Goal: Task Accomplishment & Management: Complete application form

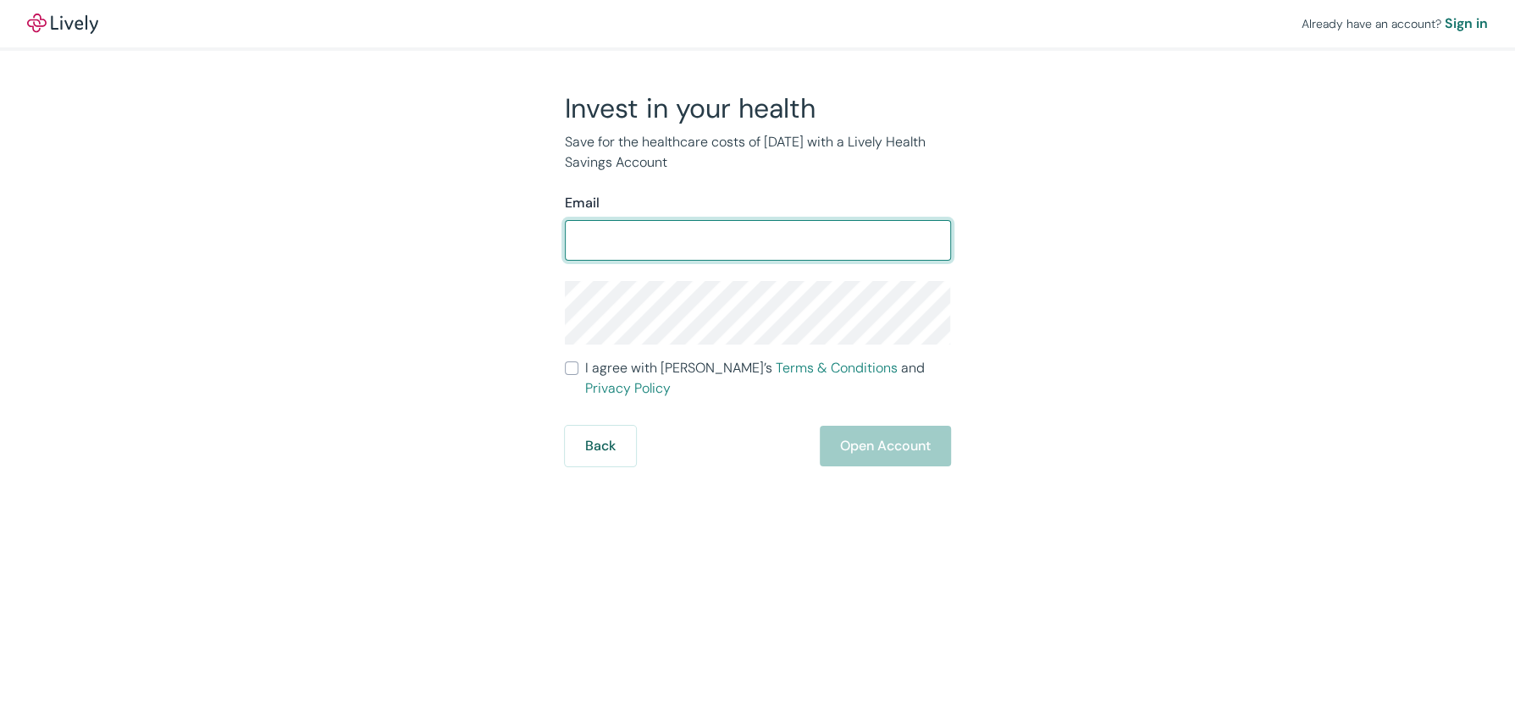
click at [688, 237] on input "Email" at bounding box center [758, 241] width 386 height 34
type input "[PERSON_NAME][EMAIL_ADDRESS][DOMAIN_NAME]"
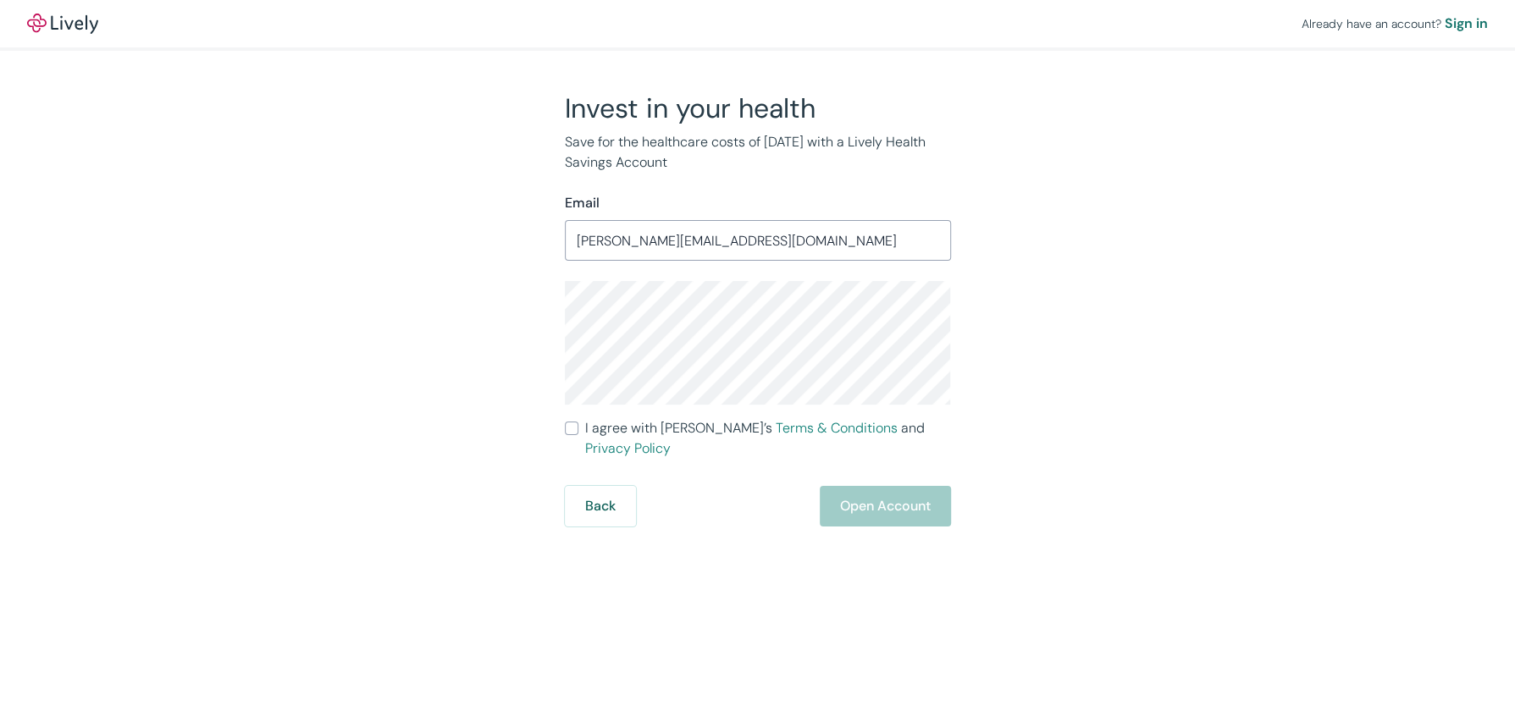
click at [1170, 310] on div "Already have an account? Sign in Invest in your health Save for the healthcare …" at bounding box center [757, 263] width 1515 height 527
click at [572, 428] on input "I agree with Lively’s Terms & Conditions and Privacy Policy" at bounding box center [572, 429] width 14 height 14
checkbox input "true"
click at [866, 486] on button "Open Account" at bounding box center [885, 506] width 131 height 41
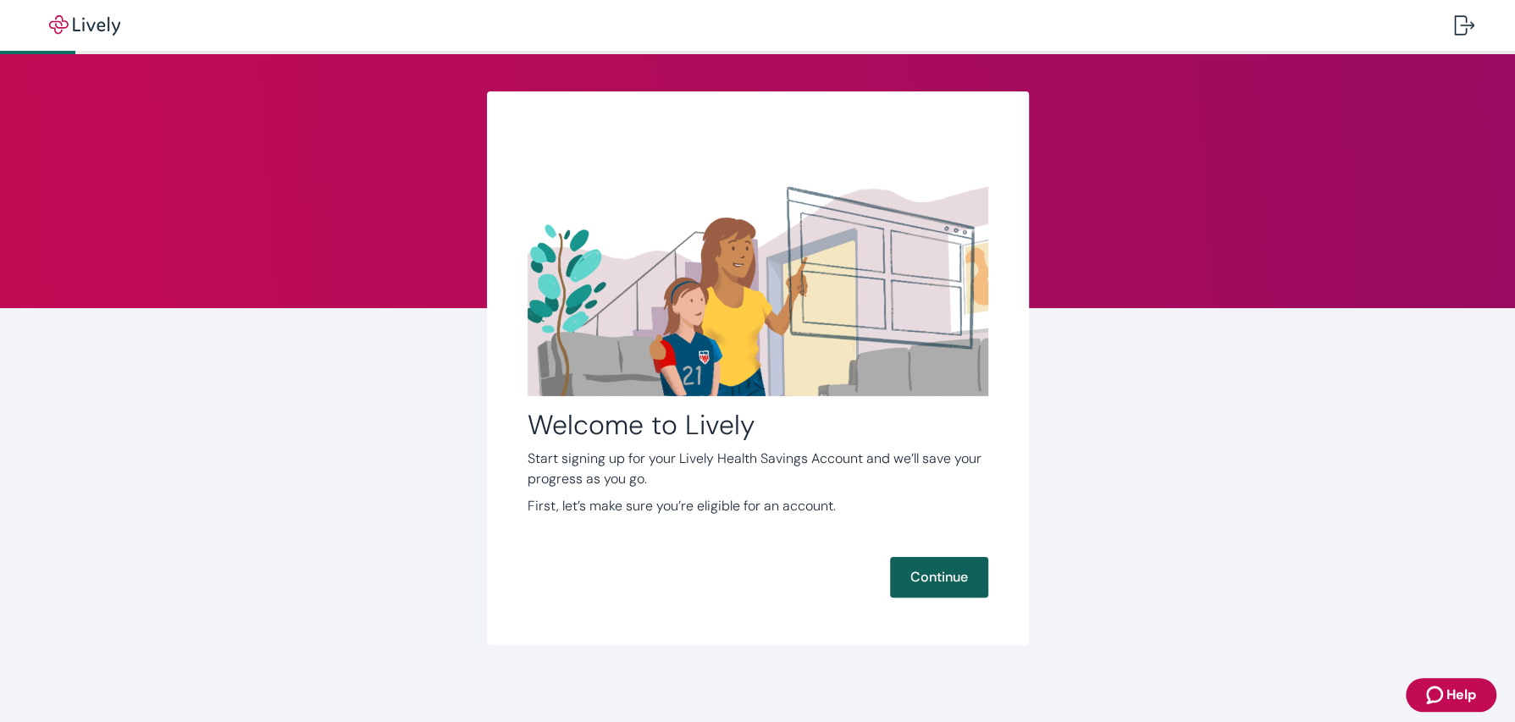
click at [920, 591] on button "Continue" at bounding box center [939, 577] width 98 height 41
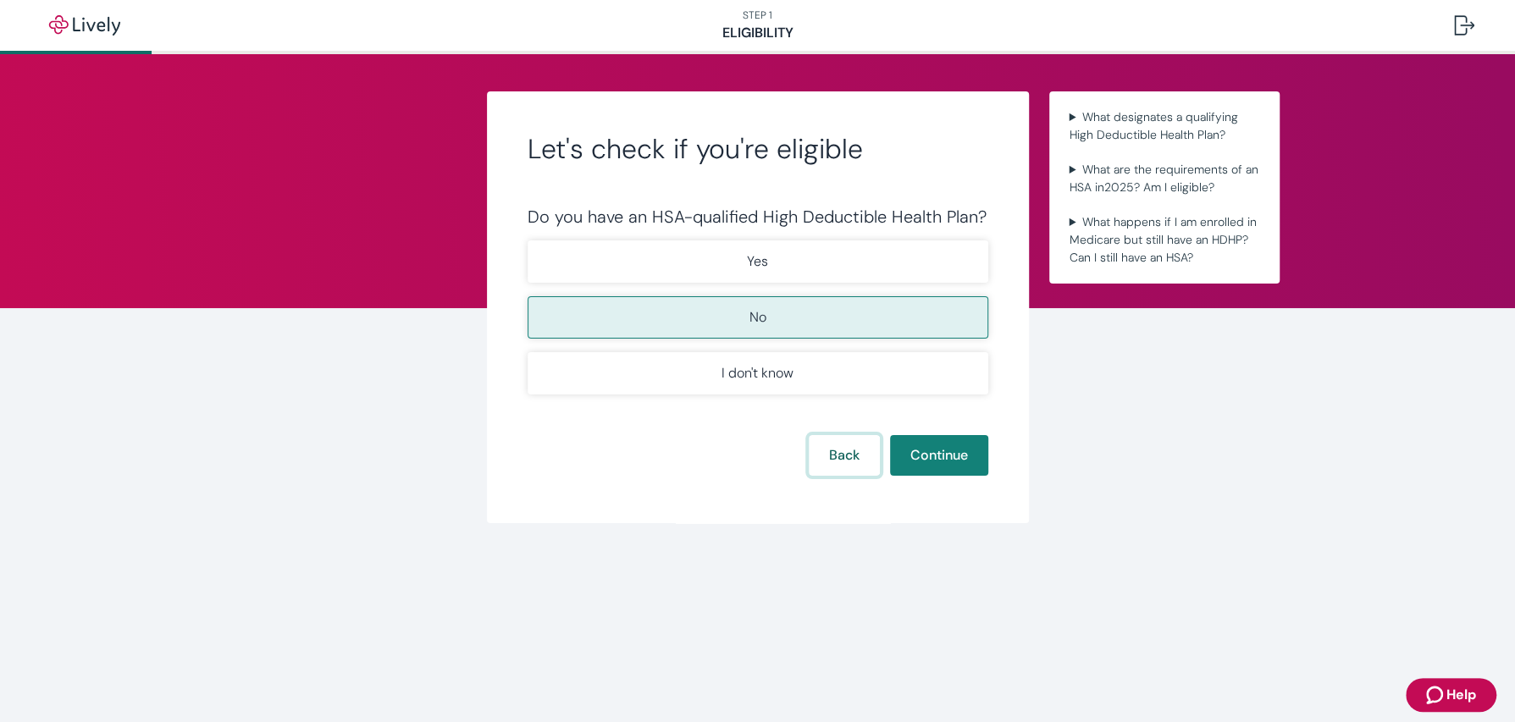
click at [835, 459] on button "Back" at bounding box center [844, 455] width 71 height 41
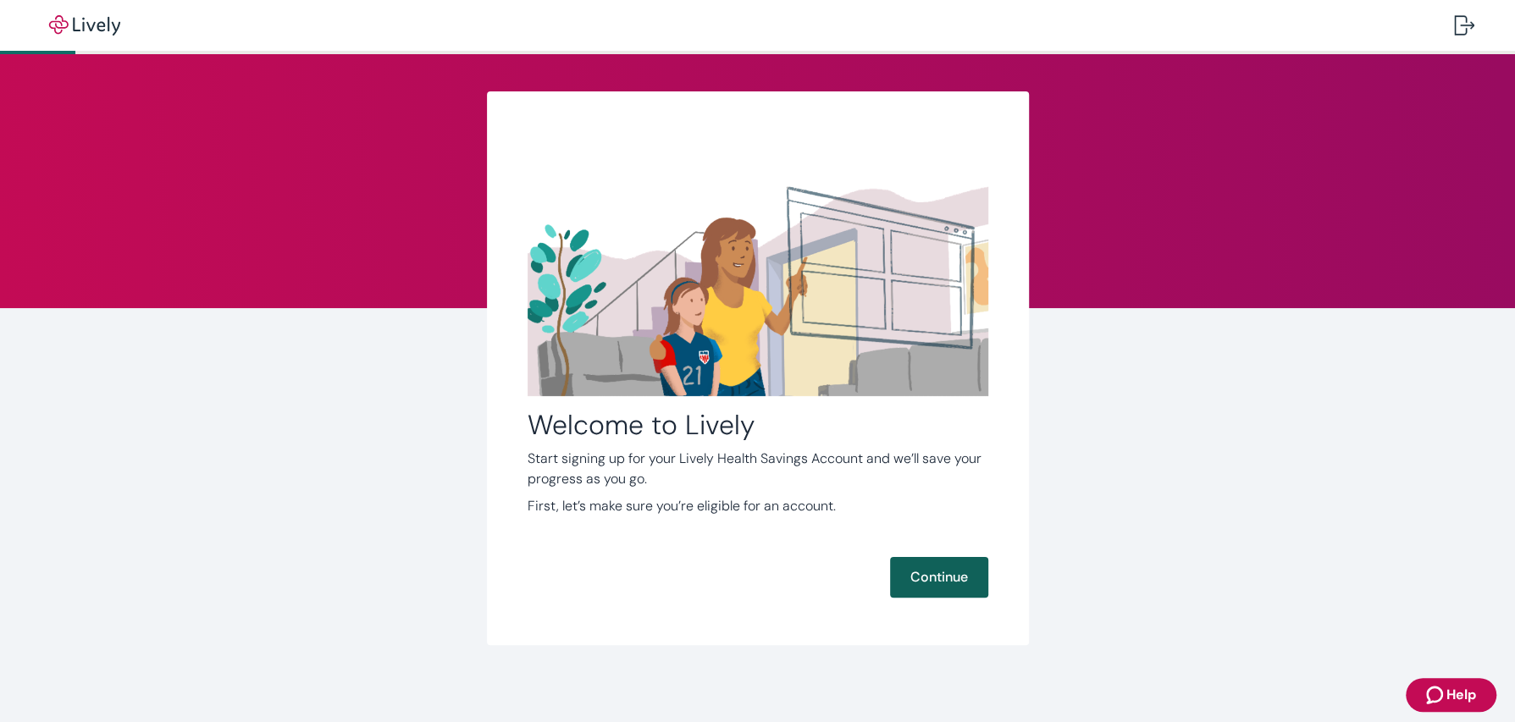
click at [931, 586] on button "Continue" at bounding box center [939, 577] width 98 height 41
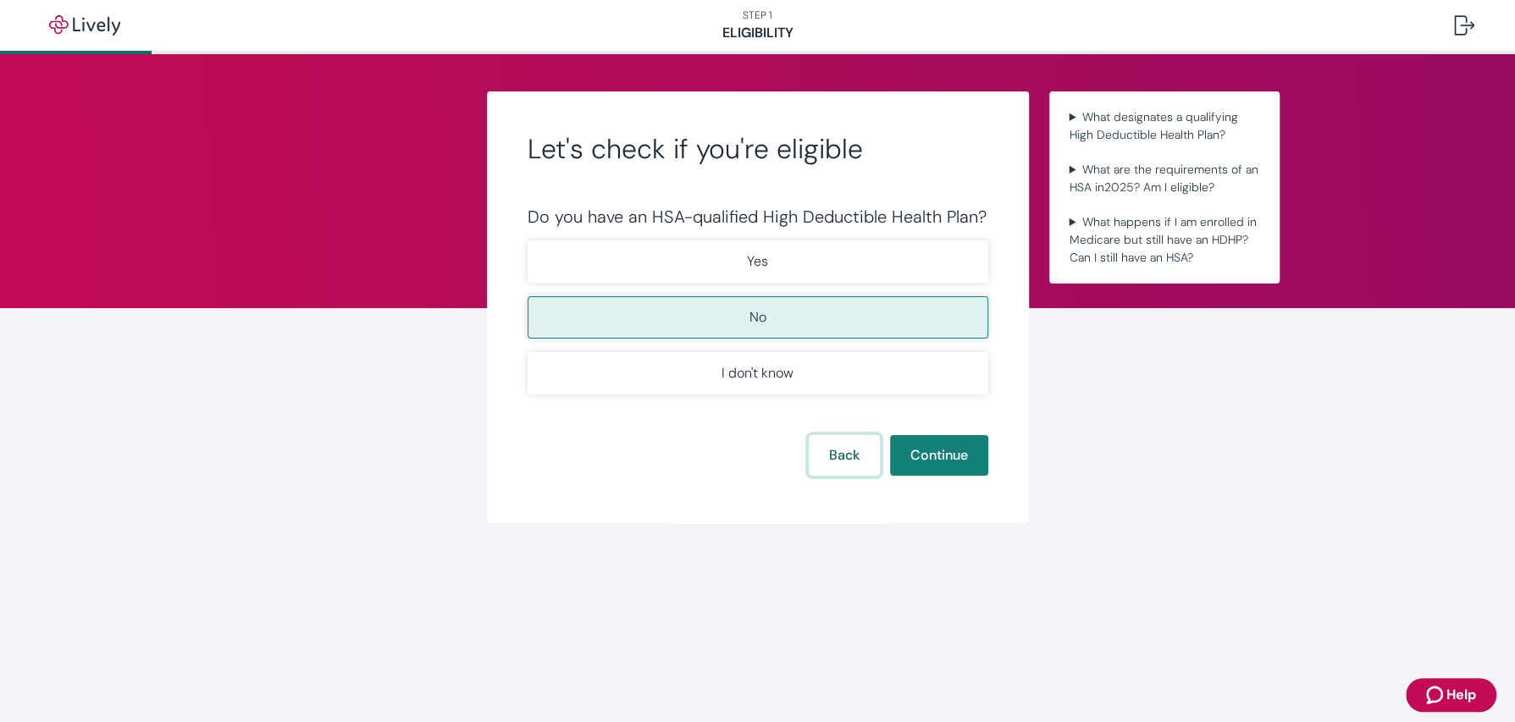
click at [840, 457] on button "Back" at bounding box center [844, 455] width 71 height 41
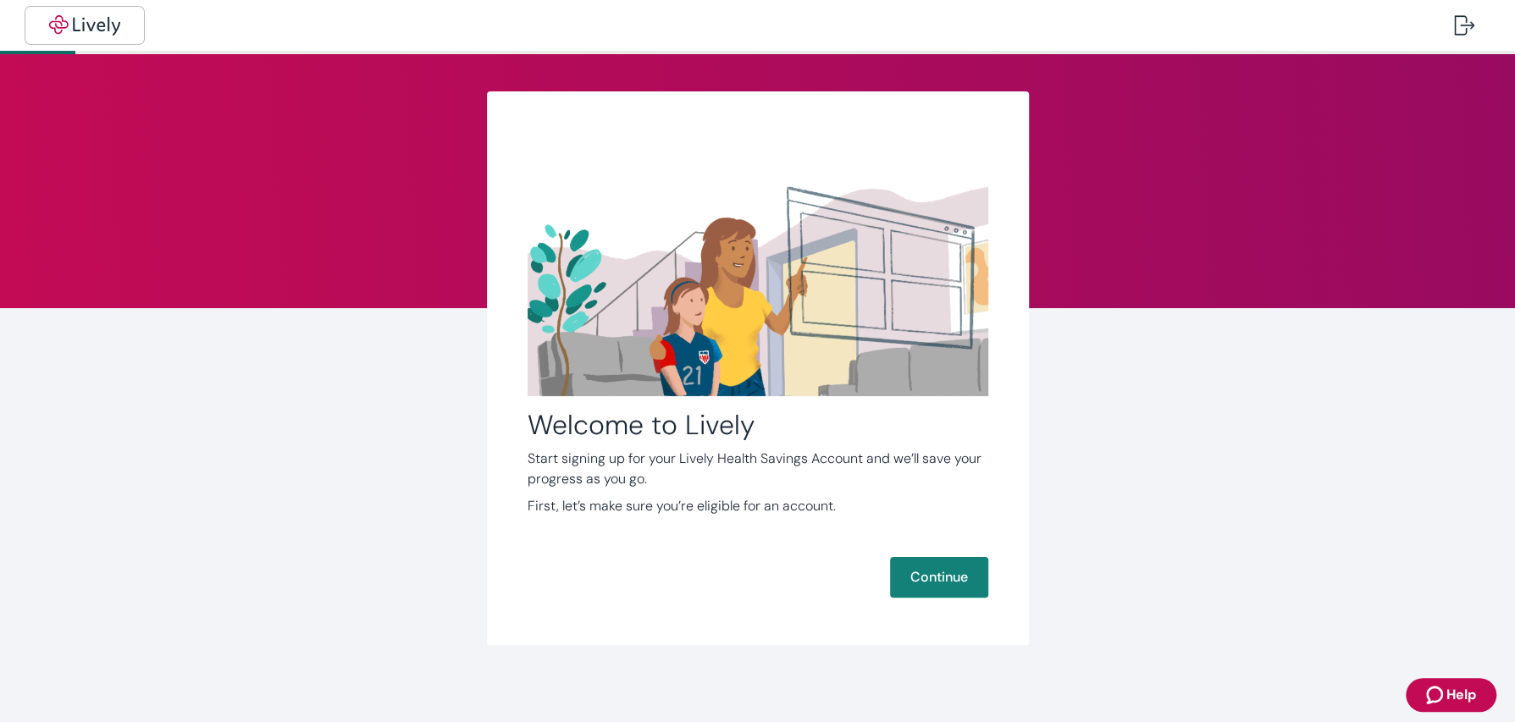
click at [91, 28] on img "button" at bounding box center [84, 25] width 95 height 20
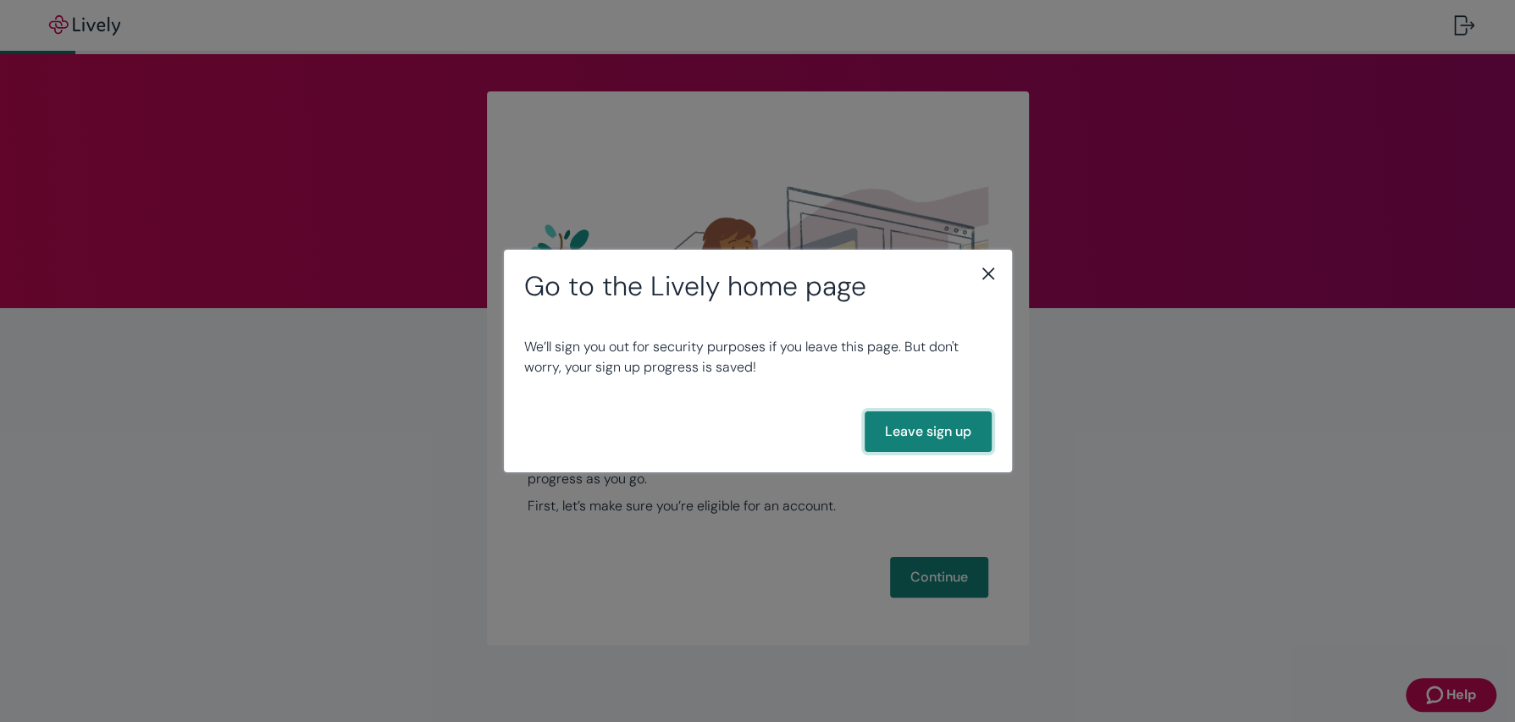
click at [963, 433] on button "Leave sign up" at bounding box center [928, 432] width 127 height 41
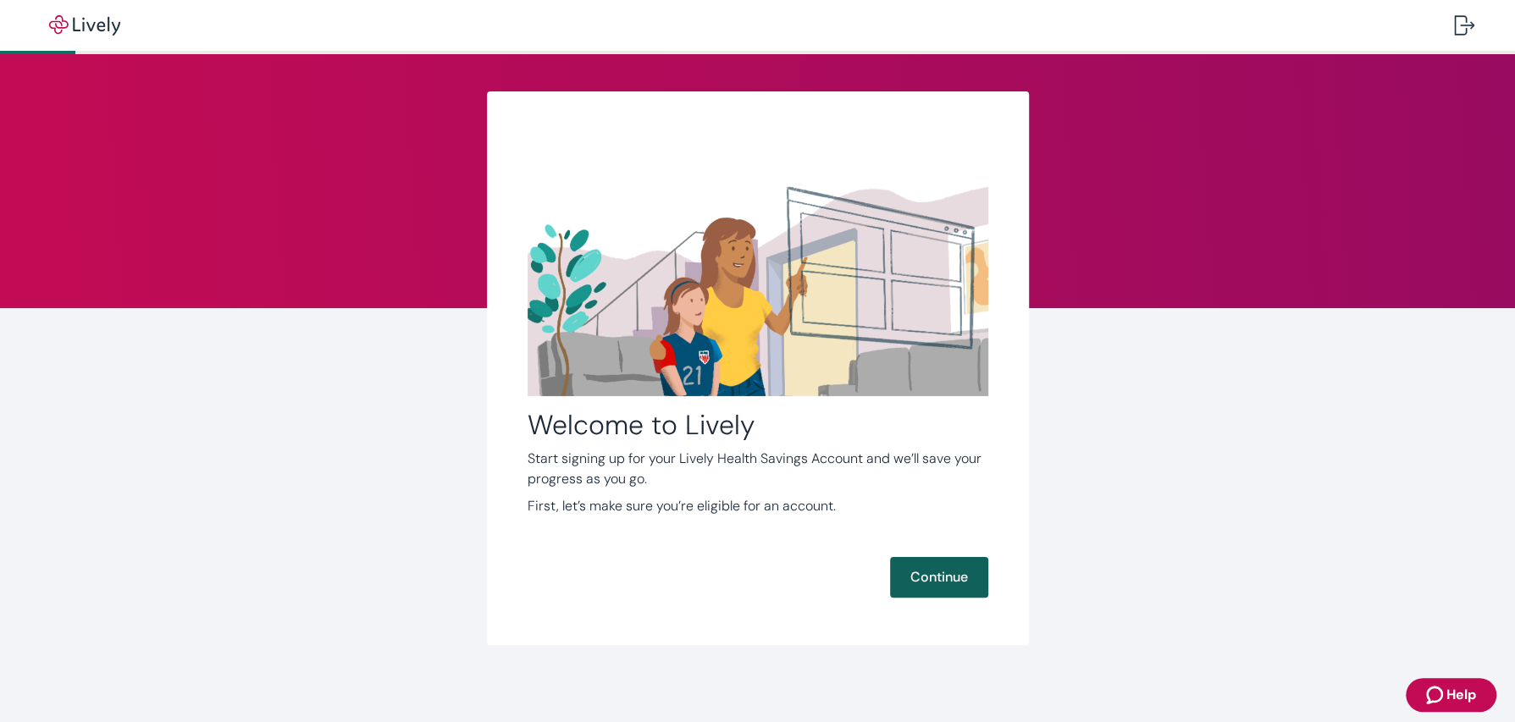
click at [928, 581] on button "Continue" at bounding box center [939, 577] width 98 height 41
